Goal: Transaction & Acquisition: Purchase product/service

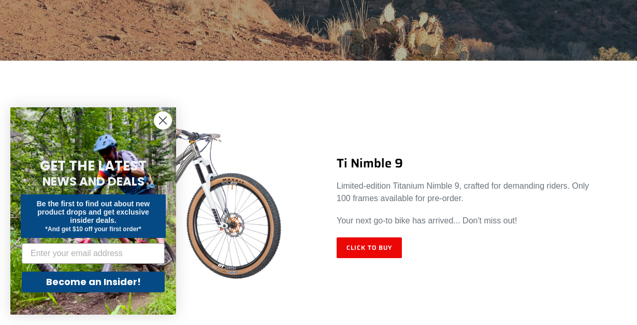
scroll to position [342, 0]
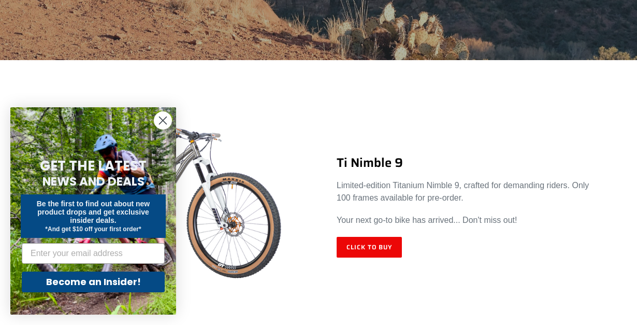
click at [165, 124] on circle "Close dialog" at bounding box center [162, 120] width 17 height 17
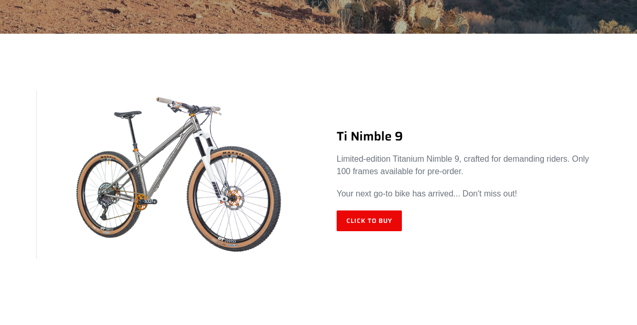
scroll to position [370, 0]
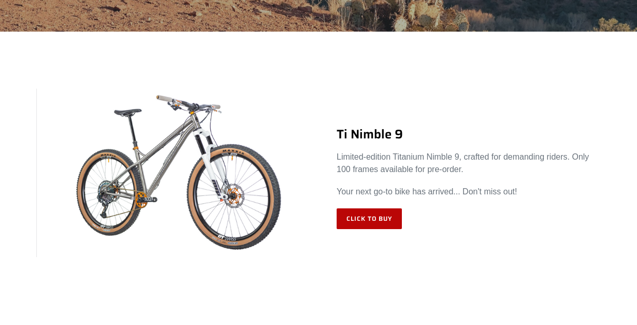
click at [359, 216] on link "Click to Buy" at bounding box center [368, 218] width 65 height 21
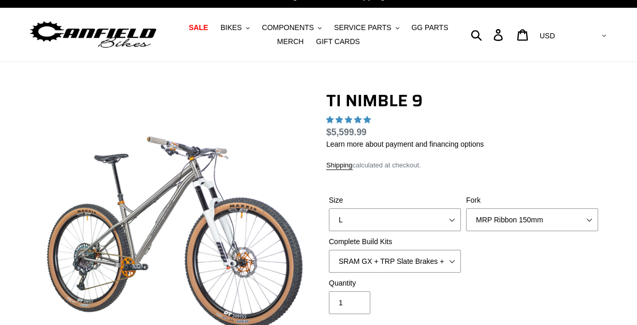
select select "highest-rating"
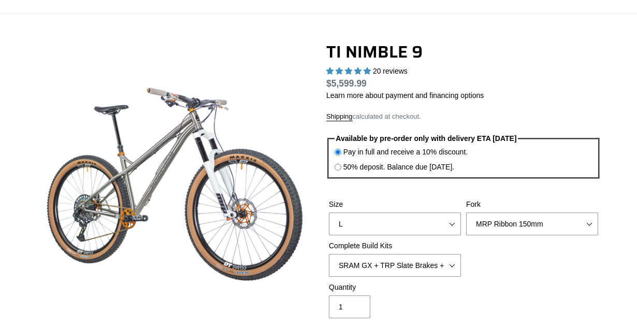
scroll to position [84, 0]
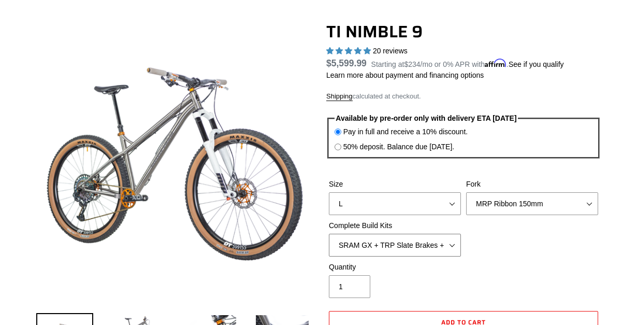
select select "Complete Build Kit - None (Contact us for Custom Builds)"
select select "Fork - None"
